Goal: Task Accomplishment & Management: Complete application form

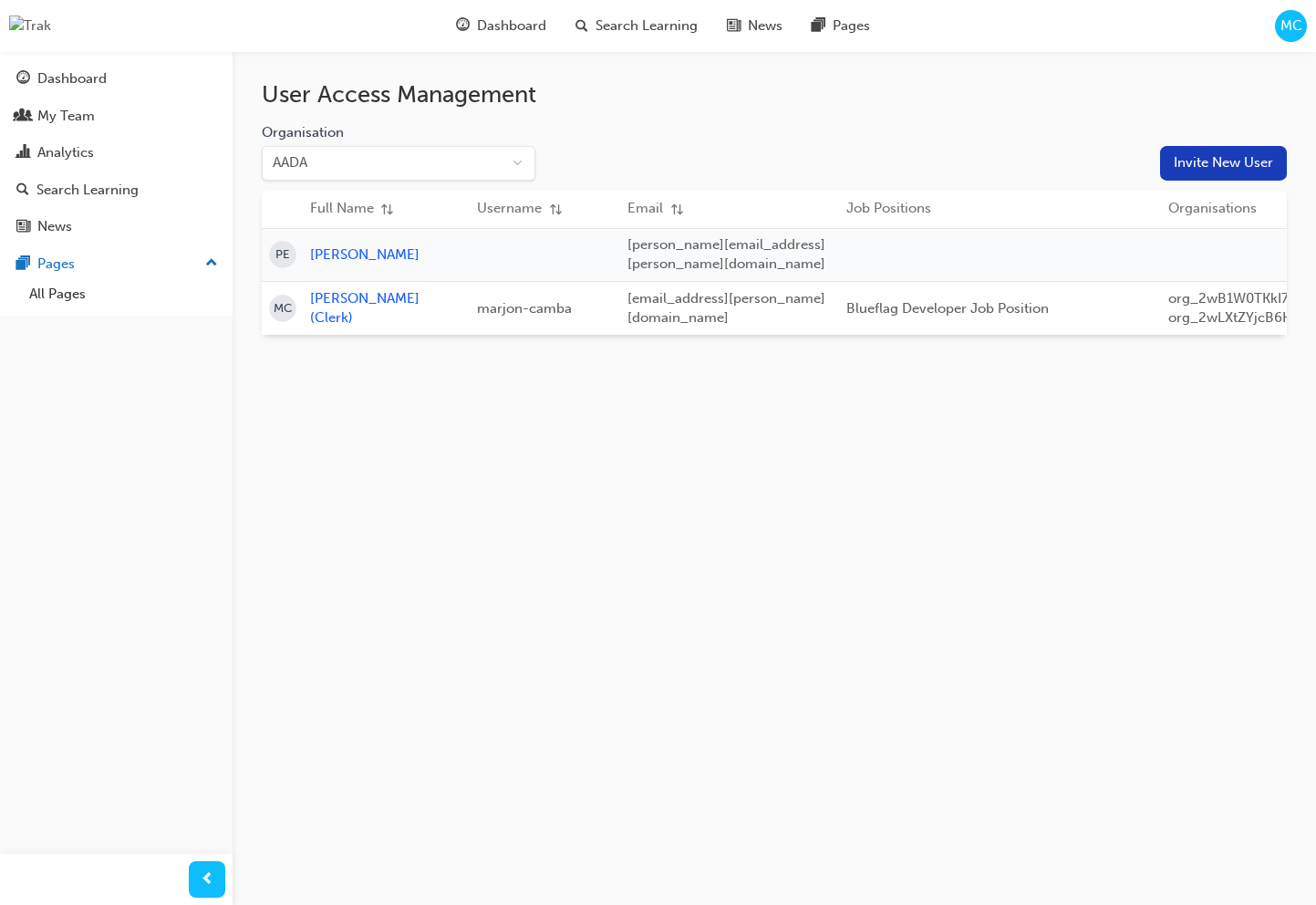
click at [1269, 154] on button "Invite New User" at bounding box center [1224, 163] width 127 height 35
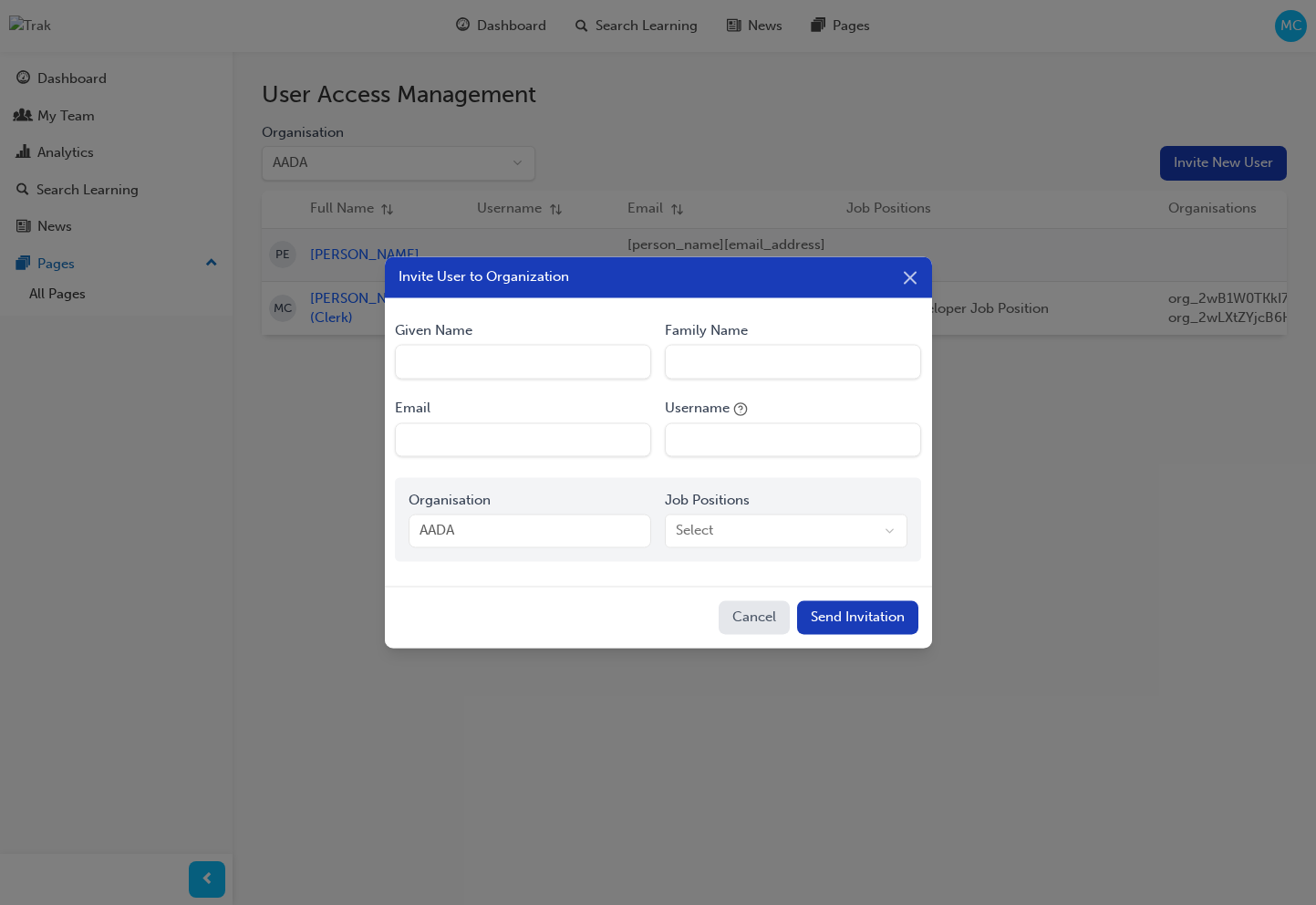
drag, startPoint x: 531, startPoint y: 370, endPoint x: 556, endPoint y: 363, distance: 26.0
click at [532, 370] on Name "Given Name" at bounding box center [523, 362] width 256 height 35
type Name "Marjon"
click at [721, 360] on Name "Family Name" at bounding box center [792, 362] width 256 height 35
type Name "Camba"
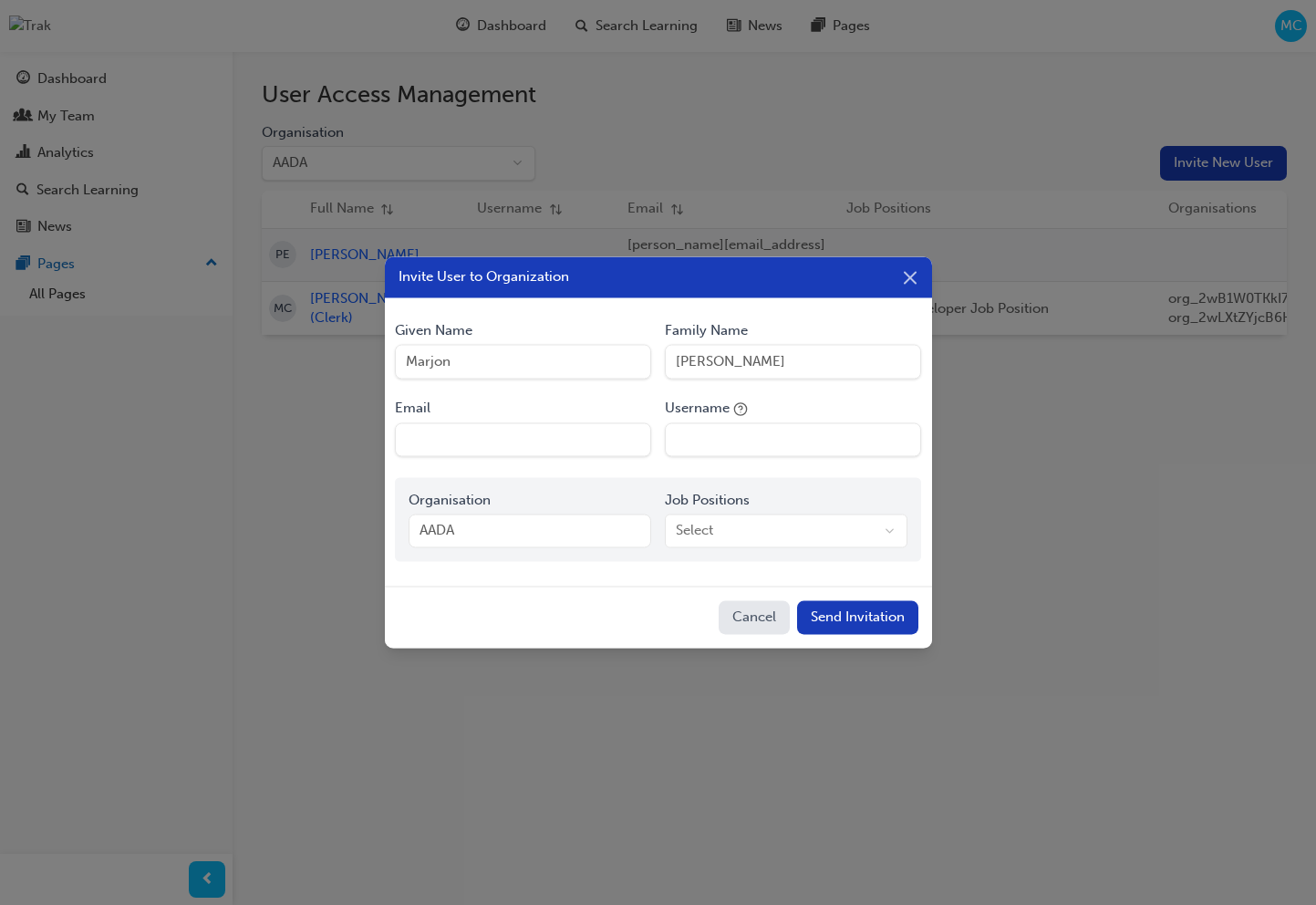
click at [514, 429] on input "Email" at bounding box center [523, 440] width 256 height 35
click at [496, 440] on input "marjon.camba@blueflag.com.au" at bounding box center [523, 440] width 256 height 35
type input "marjon.camba+trakinvintation@blueflag.com.au"
click at [749, 430] on input "Username" at bounding box center [792, 440] width 256 height 35
type input "marjon_trak_invitation"
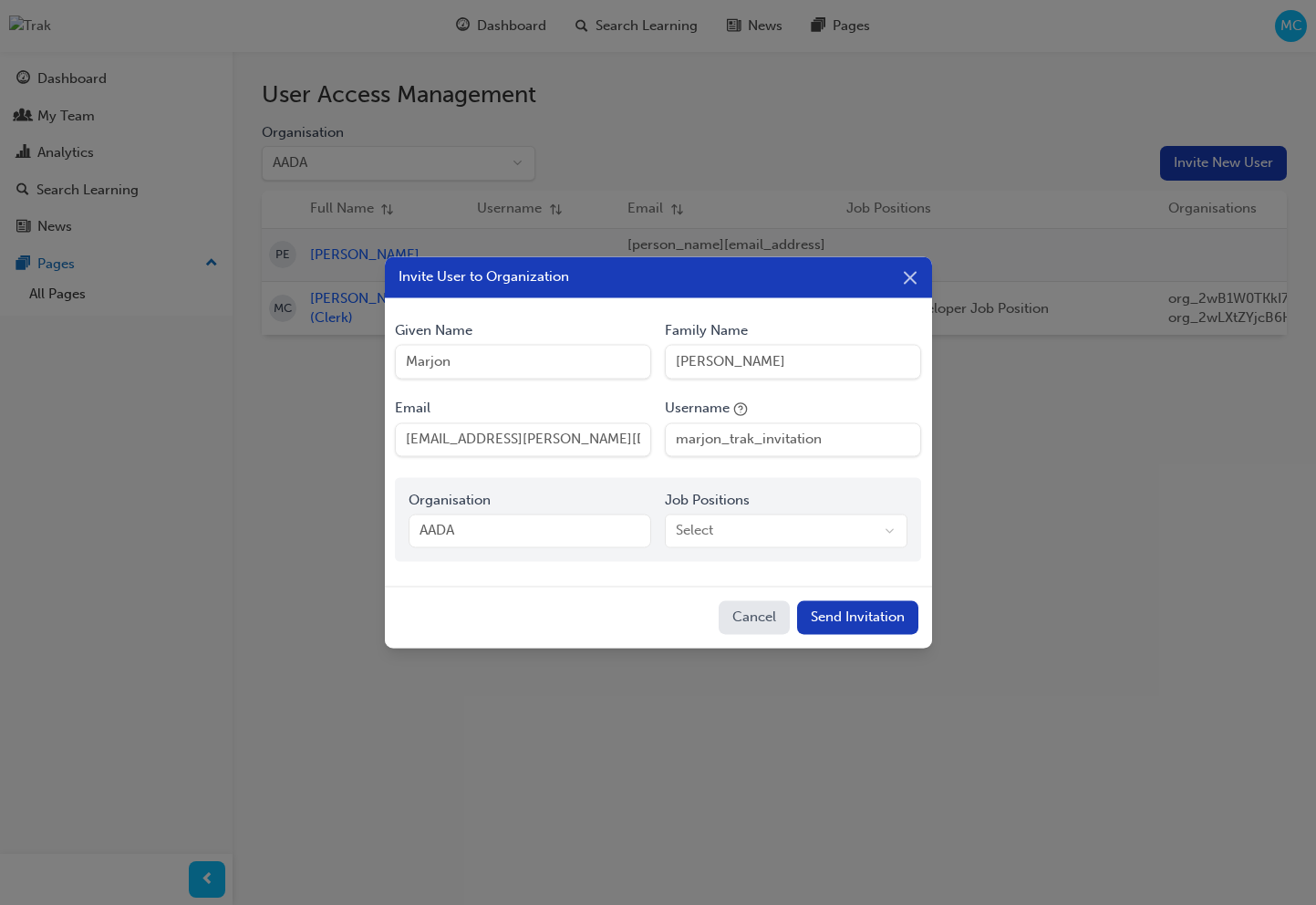
click at [758, 528] on body "Your version of Internet Explorer is outdated and not supported. Please upgrade…" at bounding box center [658, 452] width 1316 height 905
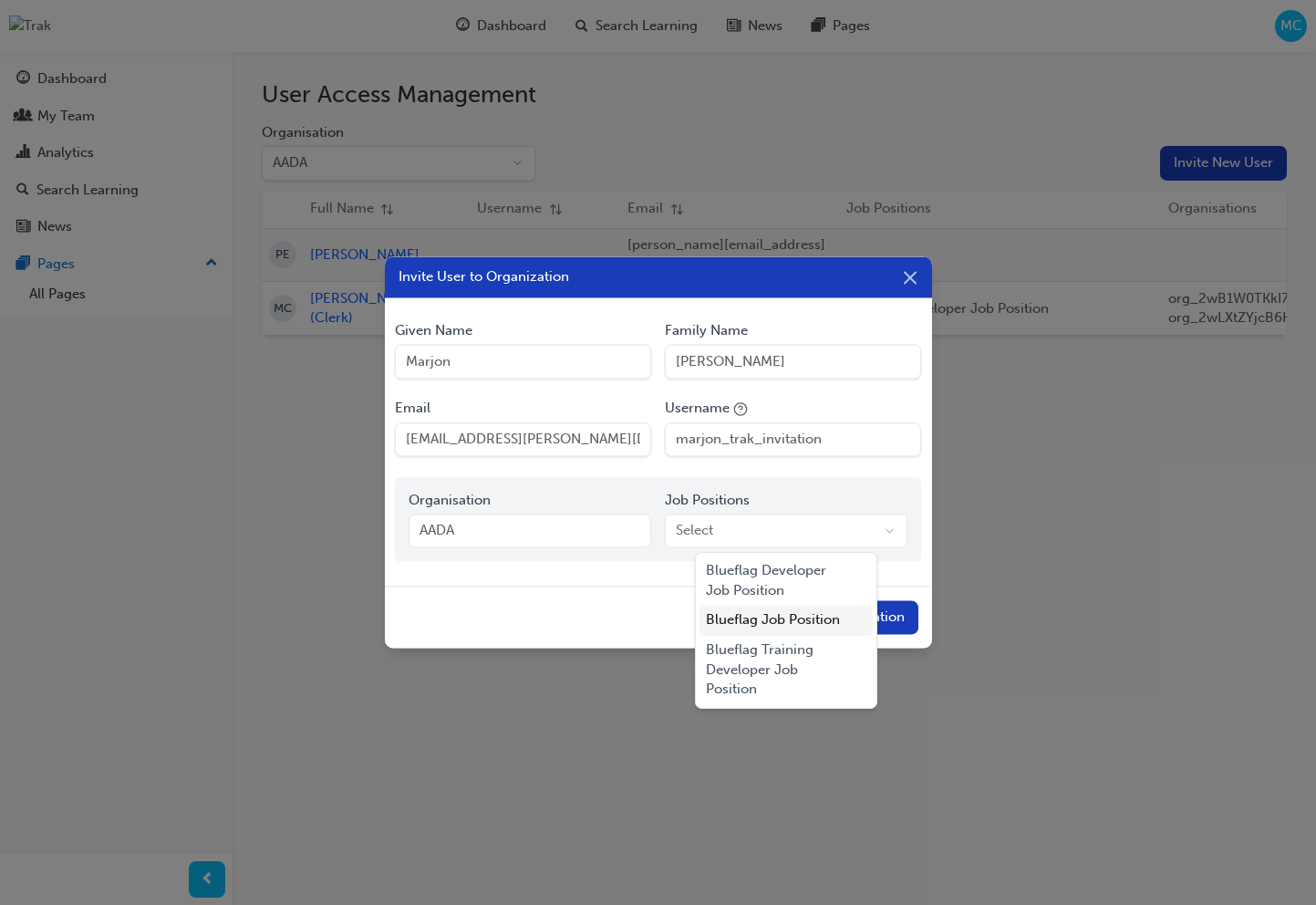
click at [787, 619] on div "Blueflag Job Position" at bounding box center [786, 620] width 174 height 30
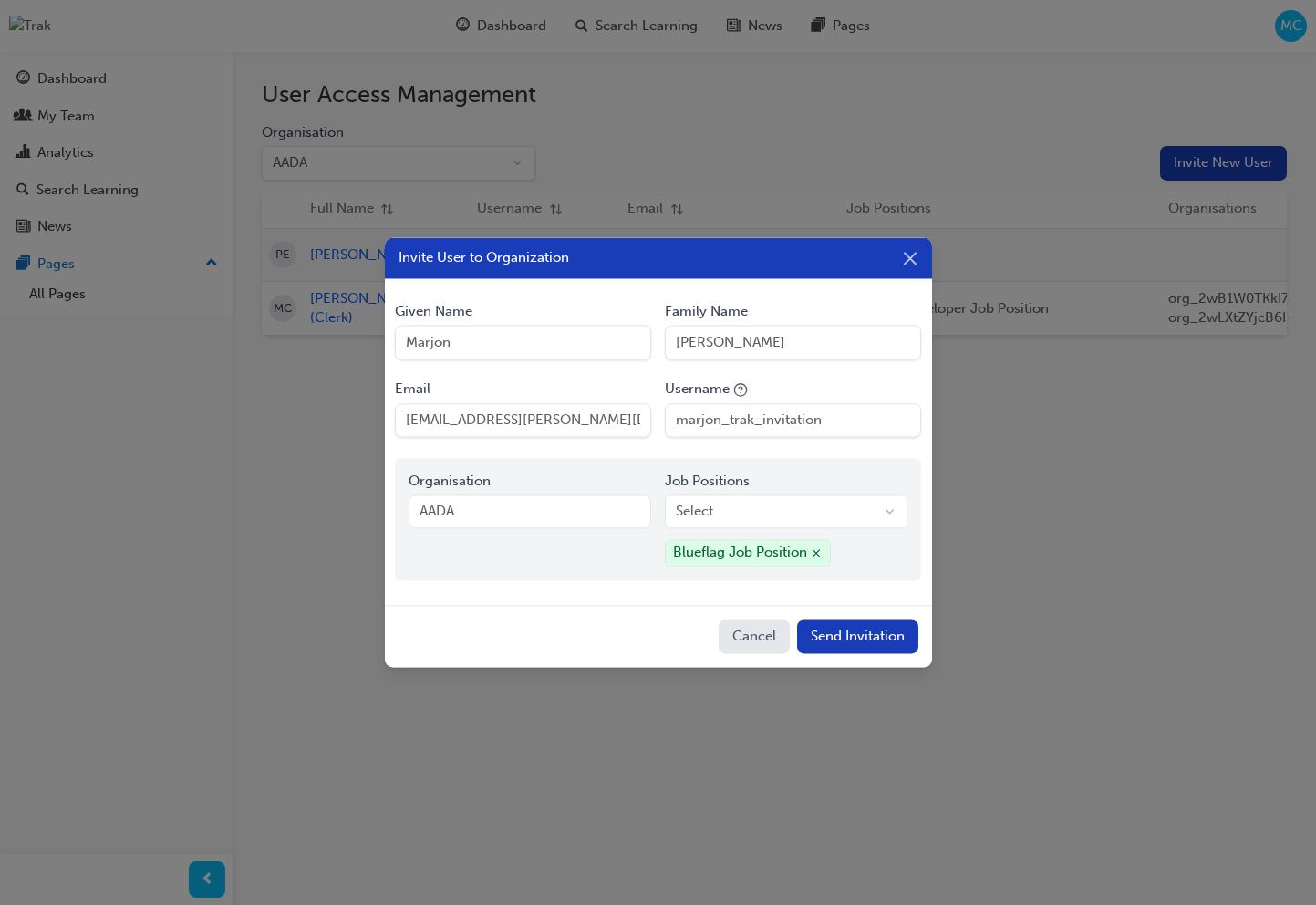
click at [877, 632] on button "Send Invitation" at bounding box center [858, 637] width 121 height 35
